Goal: Task Accomplishment & Management: Use online tool/utility

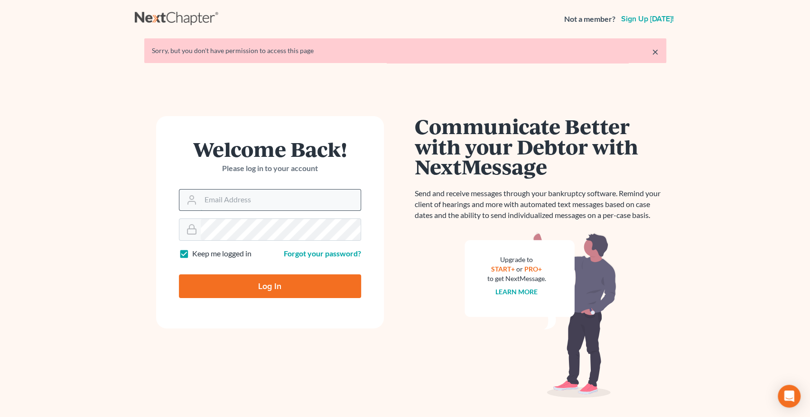
type input "[EMAIL_ADDRESS][DOMAIN_NAME]"
type input "Thinking..."
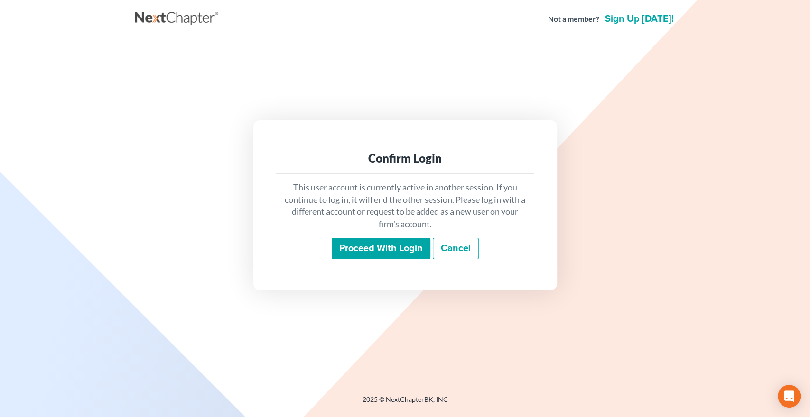
click at [351, 249] on input "Proceed with login" at bounding box center [381, 249] width 99 height 22
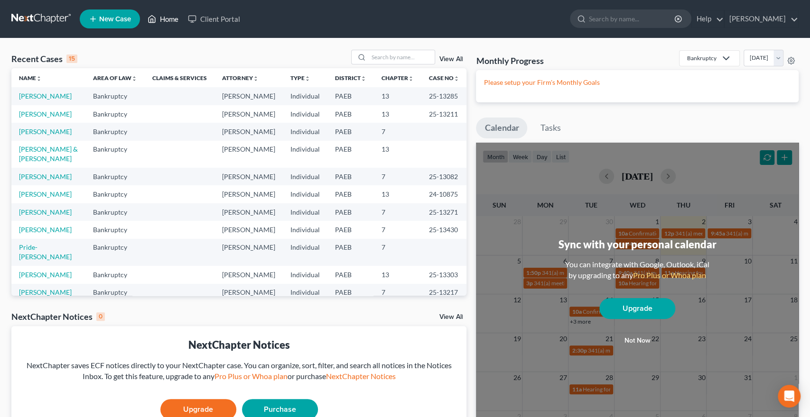
click at [172, 19] on link "Home" at bounding box center [163, 18] width 40 height 17
click at [385, 60] on input "search" at bounding box center [401, 57] width 66 height 14
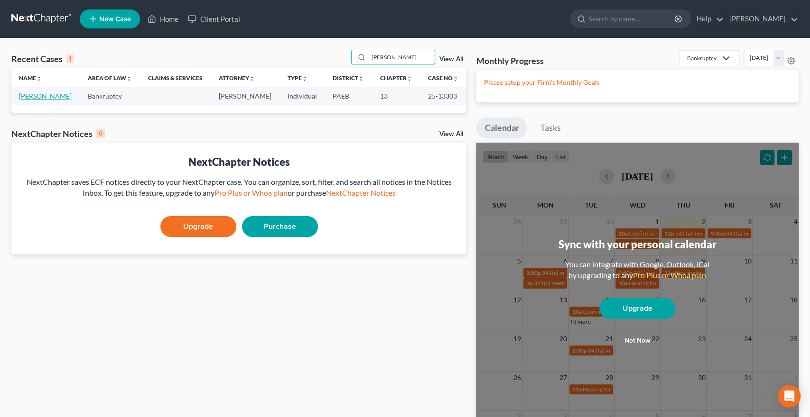
type input "morales"
click at [52, 92] on link "Morales, Raymond" at bounding box center [45, 96] width 53 height 8
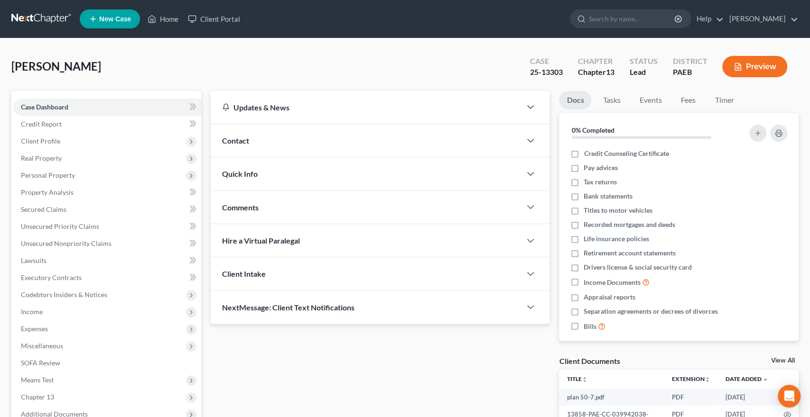
scroll to position [102, 0]
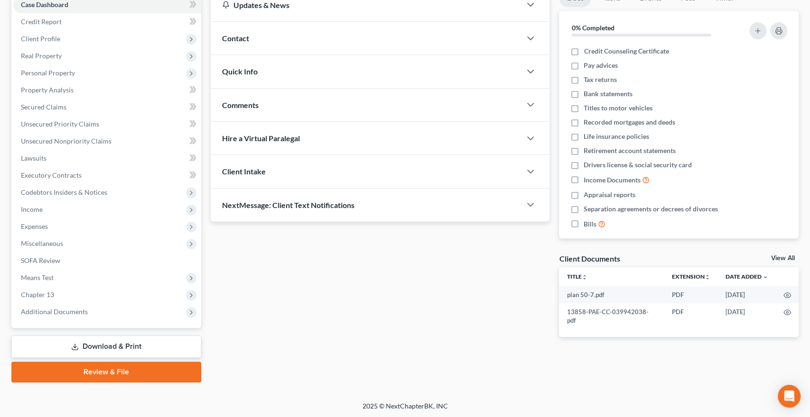
click at [104, 343] on link "Download & Print" at bounding box center [106, 347] width 190 height 22
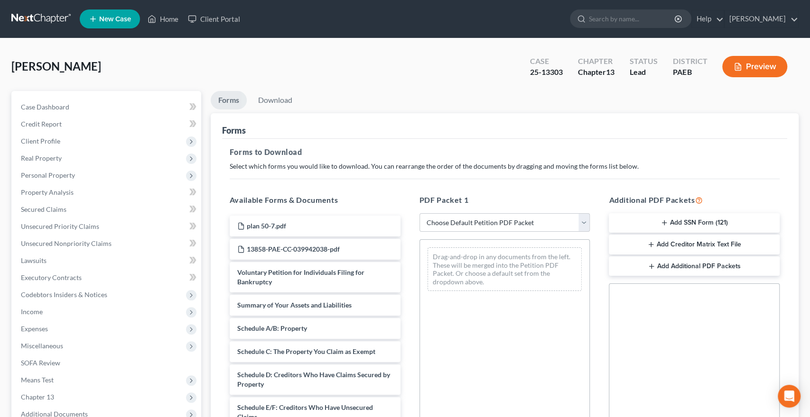
click at [701, 244] on button "Add Creditor Matrix Text File" at bounding box center [693, 245] width 171 height 20
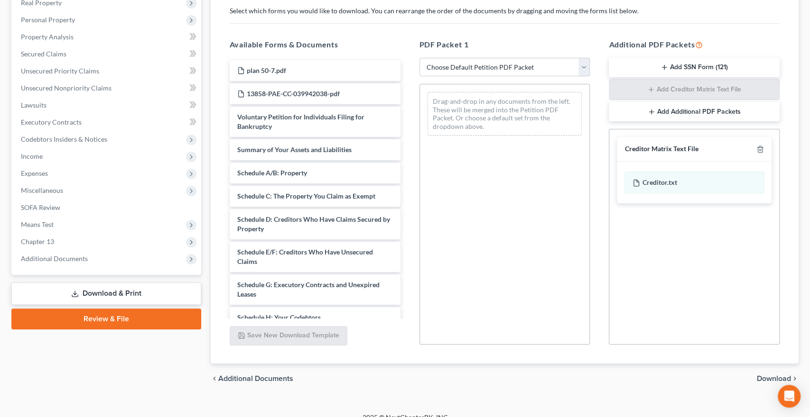
scroll to position [158, 0]
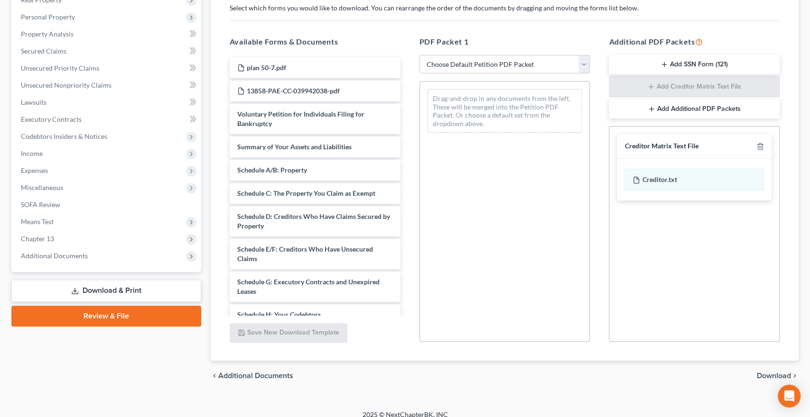
click at [757, 375] on span "Download" at bounding box center [773, 376] width 34 height 8
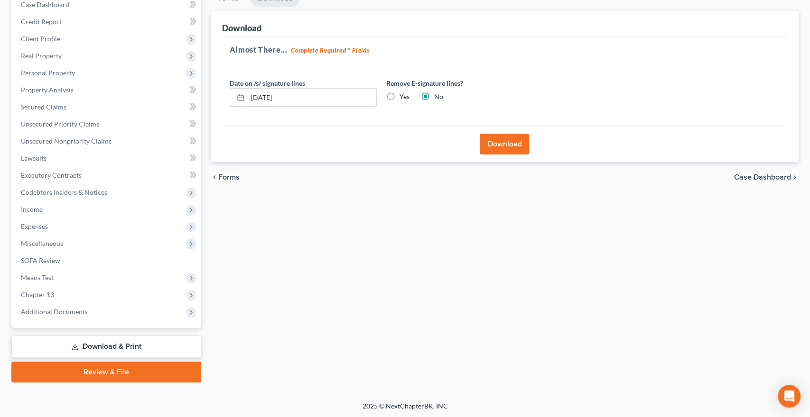
click at [495, 141] on button "Download" at bounding box center [503, 144] width 49 height 21
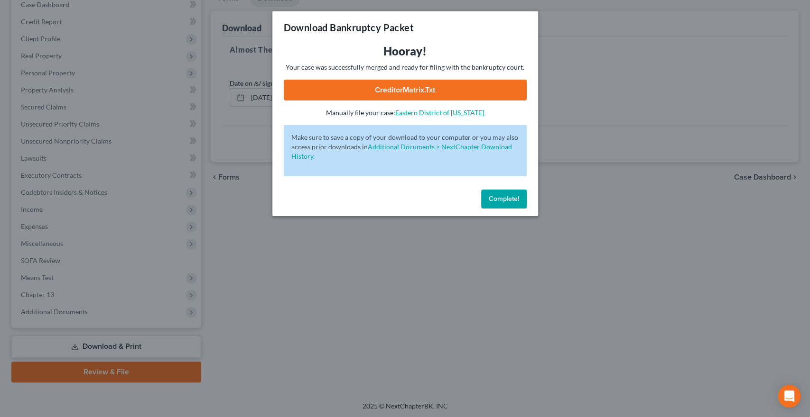
click at [401, 89] on link "CreditorMatrix.txt" at bounding box center [405, 90] width 243 height 21
